Goal: Task Accomplishment & Management: Manage account settings

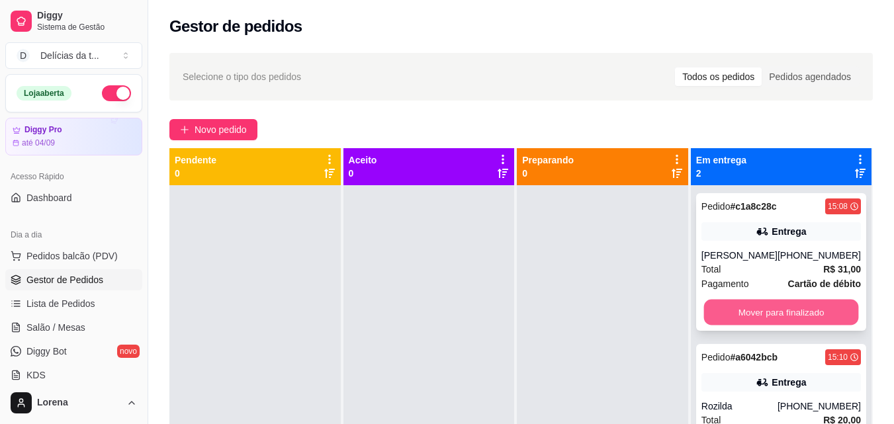
click at [753, 310] on button "Mover para finalizado" at bounding box center [780, 313] width 155 height 26
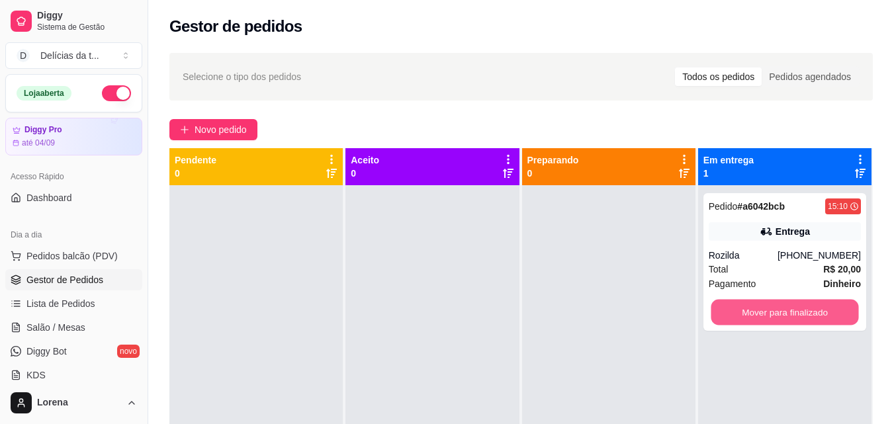
click at [753, 310] on button "Mover para finalizado" at bounding box center [785, 313] width 148 height 26
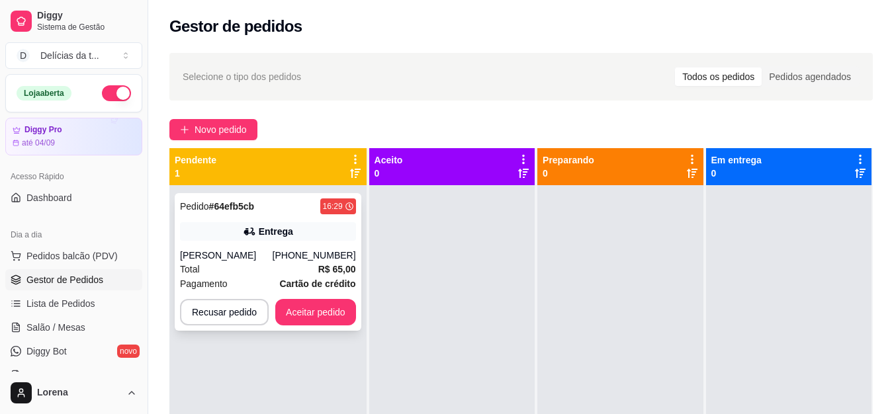
click at [293, 256] on div "[PHONE_NUMBER]" at bounding box center [314, 255] width 83 height 13
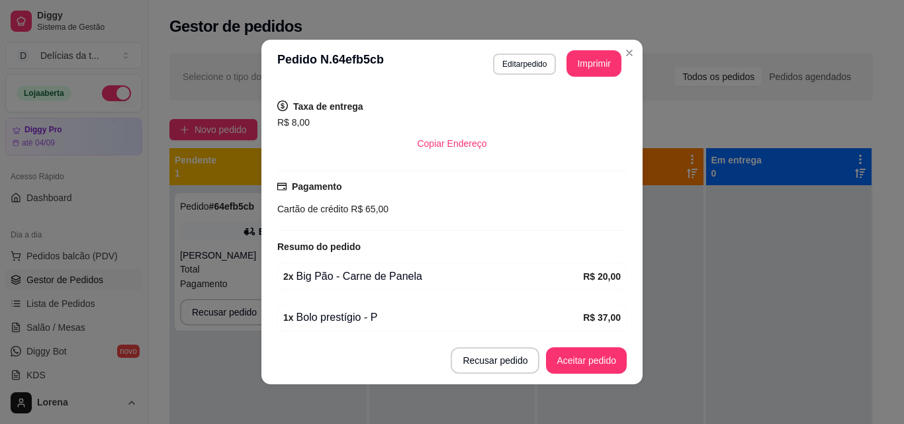
scroll to position [316, 0]
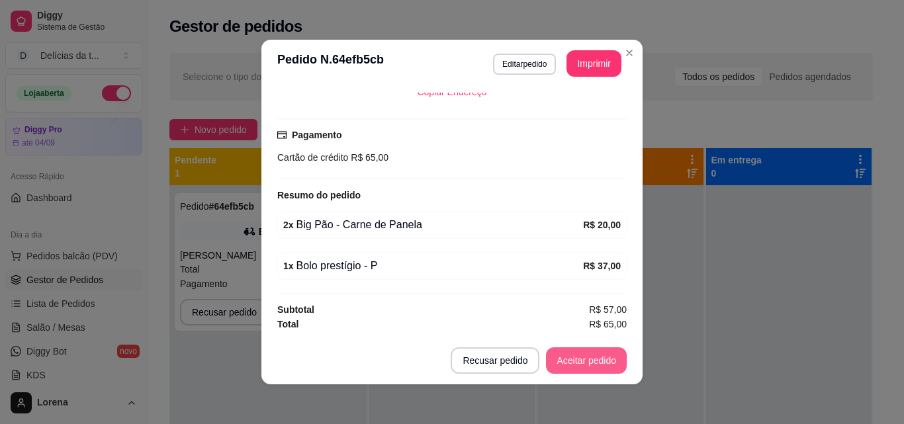
click at [574, 353] on button "Aceitar pedido" at bounding box center [586, 360] width 81 height 26
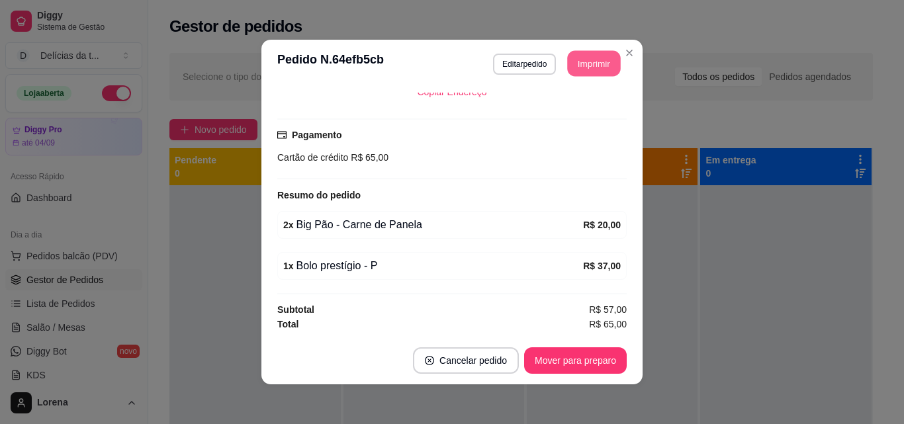
click at [588, 62] on button "Imprimir" at bounding box center [594, 64] width 53 height 26
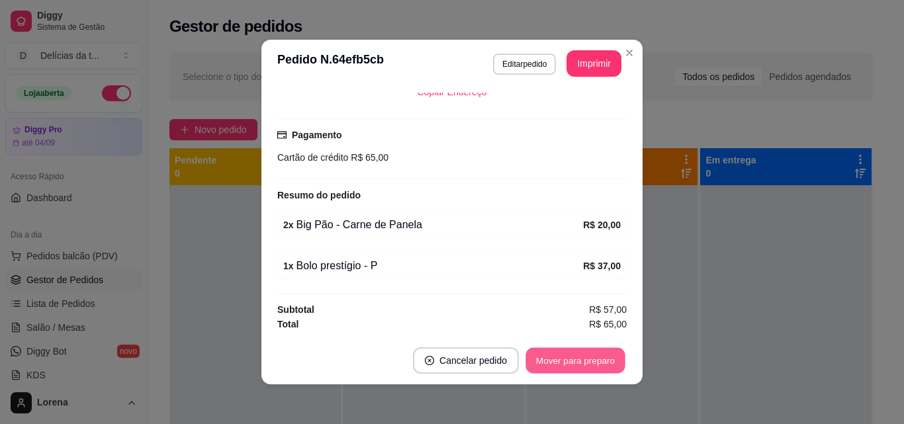
click at [584, 357] on button "Mover para preparo" at bounding box center [574, 361] width 99 height 26
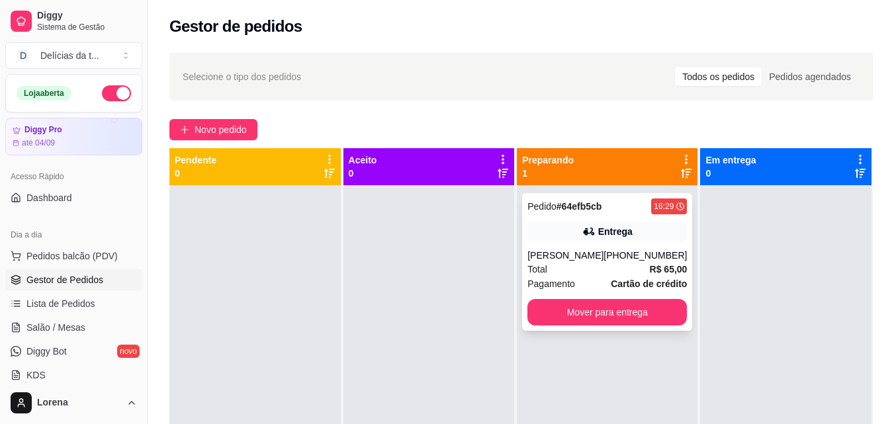
click at [623, 252] on div "[PHONE_NUMBER]" at bounding box center [645, 255] width 83 height 13
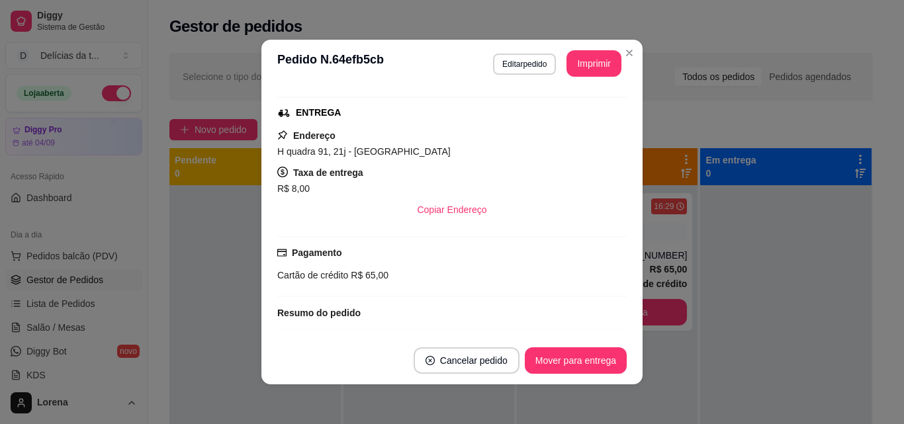
scroll to position [316, 0]
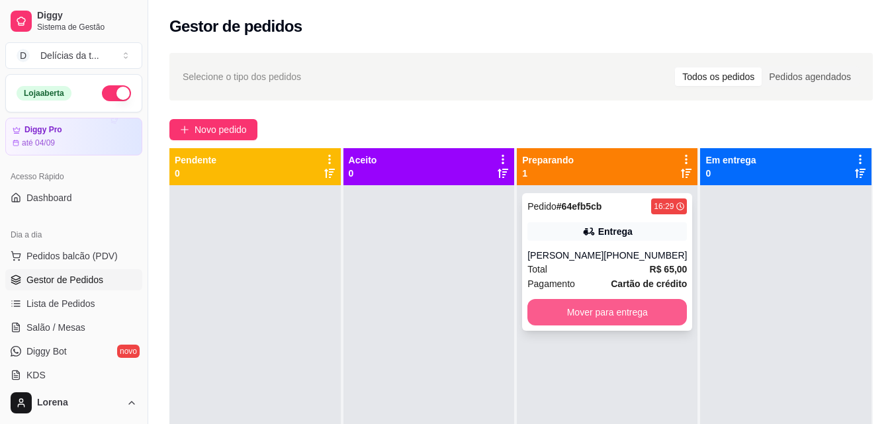
click at [632, 319] on button "Mover para entrega" at bounding box center [606, 312] width 159 height 26
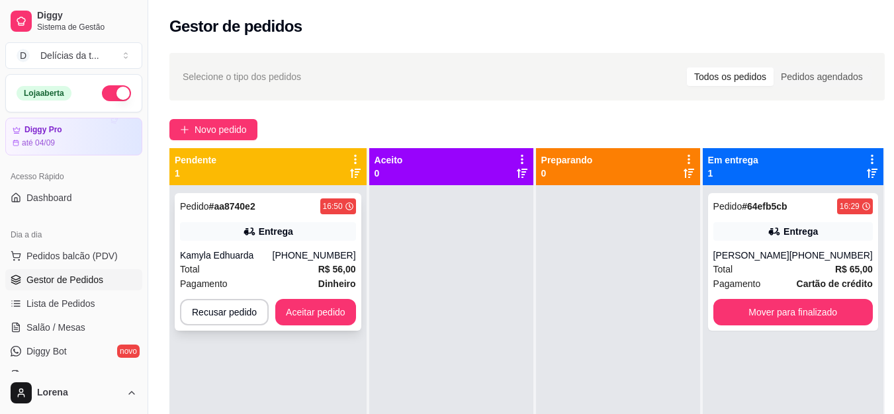
click at [289, 240] on div "Entrega" at bounding box center [268, 231] width 176 height 19
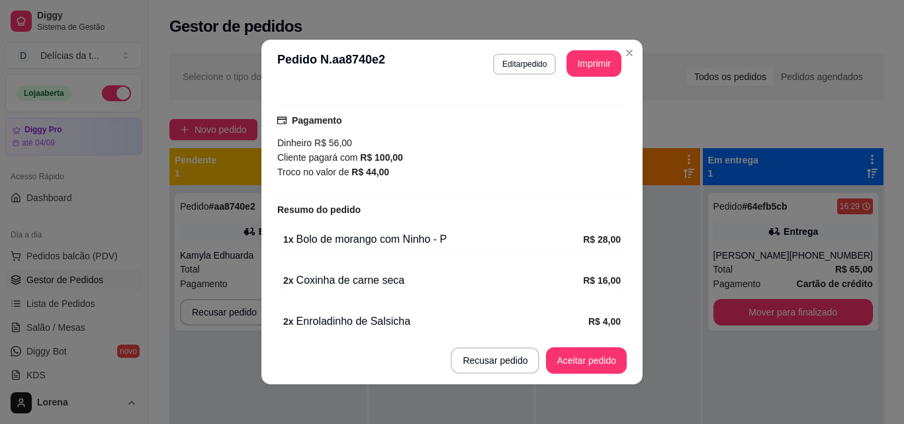
scroll to position [386, 0]
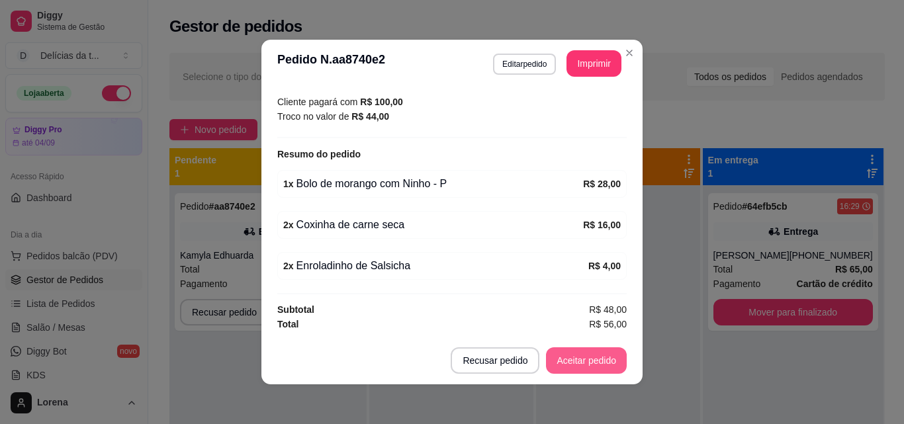
click at [578, 356] on button "Aceitar pedido" at bounding box center [586, 360] width 81 height 26
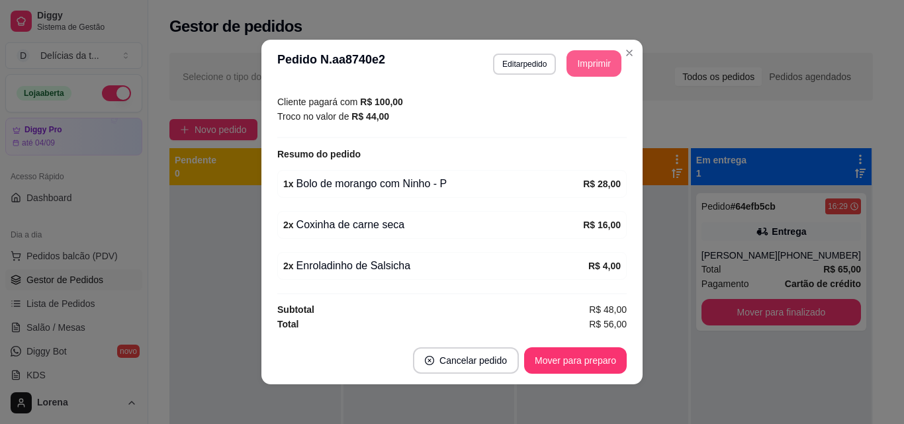
click at [594, 56] on button "Imprimir" at bounding box center [593, 63] width 55 height 26
click at [600, 62] on button "Imprimir" at bounding box center [593, 63] width 55 height 26
click at [614, 363] on button "Mover para preparo" at bounding box center [575, 360] width 103 height 26
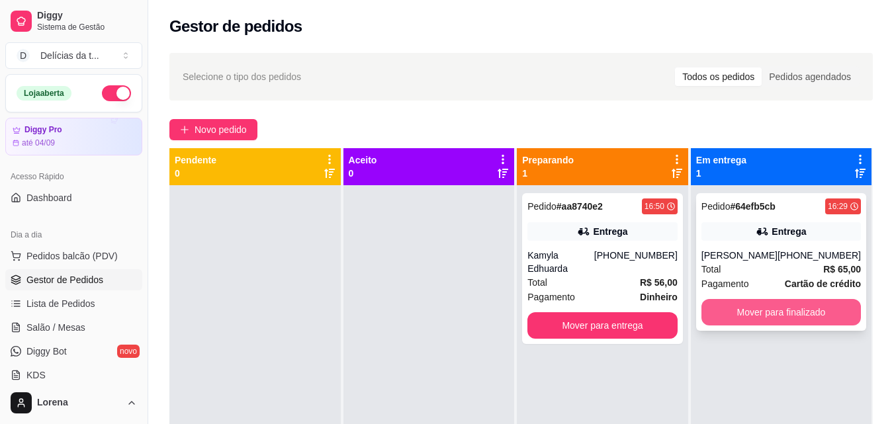
click at [729, 324] on button "Mover para finalizado" at bounding box center [780, 312] width 159 height 26
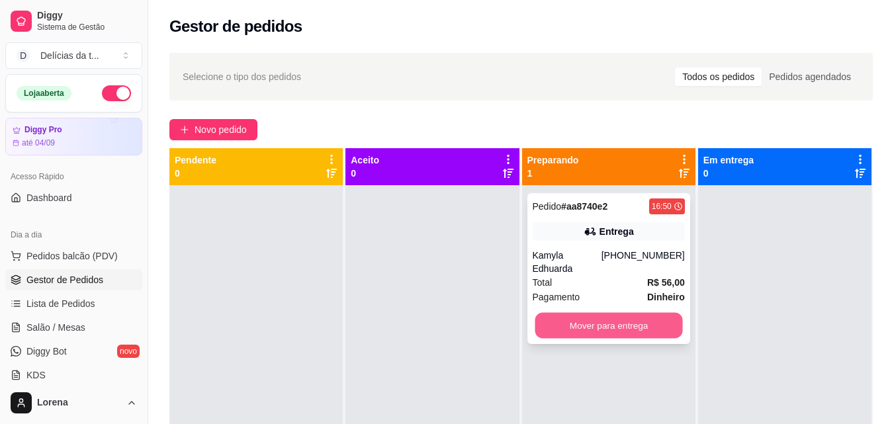
click at [619, 319] on button "Mover para entrega" at bounding box center [609, 326] width 148 height 26
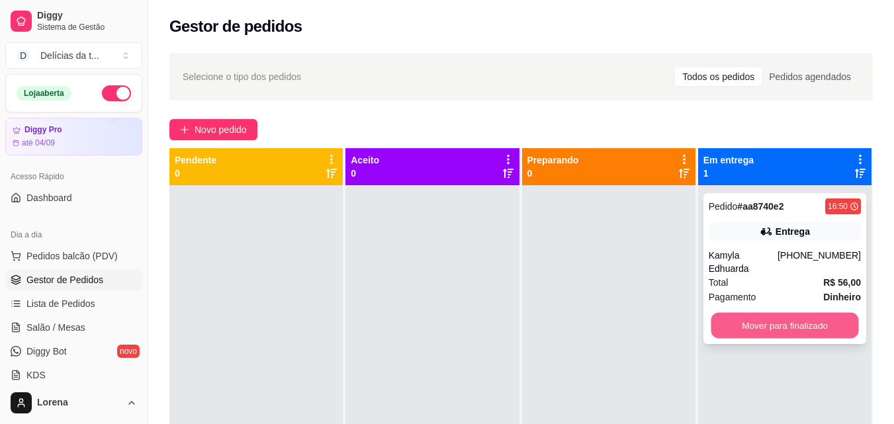
click at [768, 313] on button "Mover para finalizado" at bounding box center [785, 326] width 148 height 26
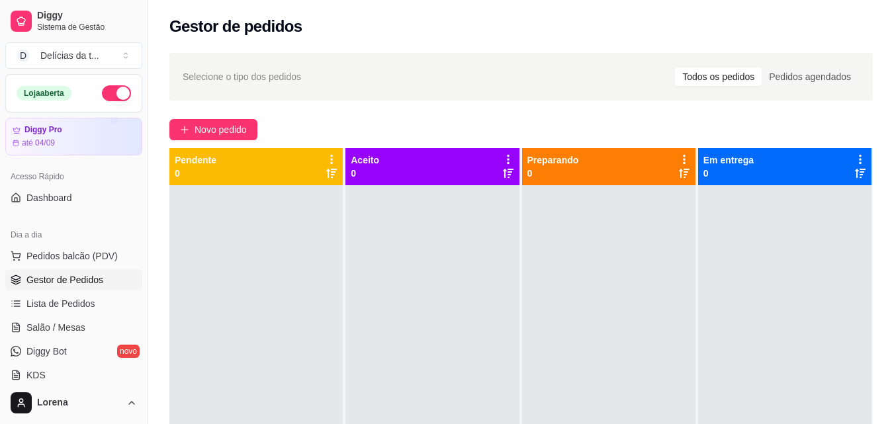
click at [116, 93] on button "button" at bounding box center [116, 93] width 29 height 16
